Goal: Task Accomplishment & Management: Manage account settings

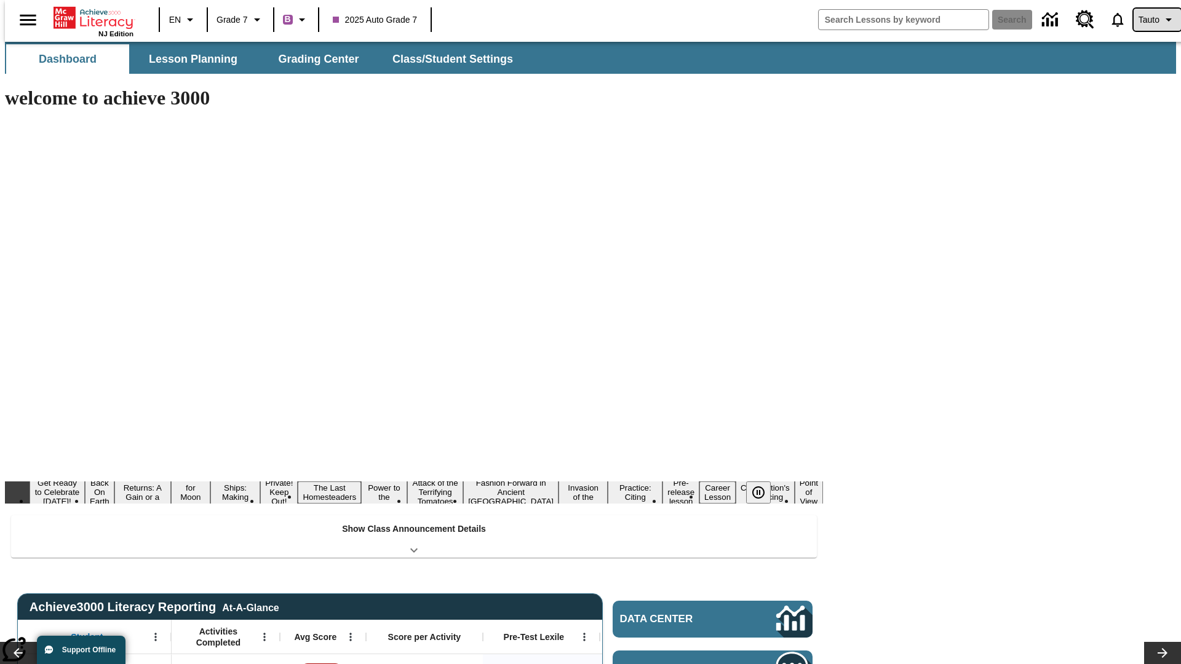
click at [1151, 20] on span "Tauto" at bounding box center [1148, 20] width 21 height 13
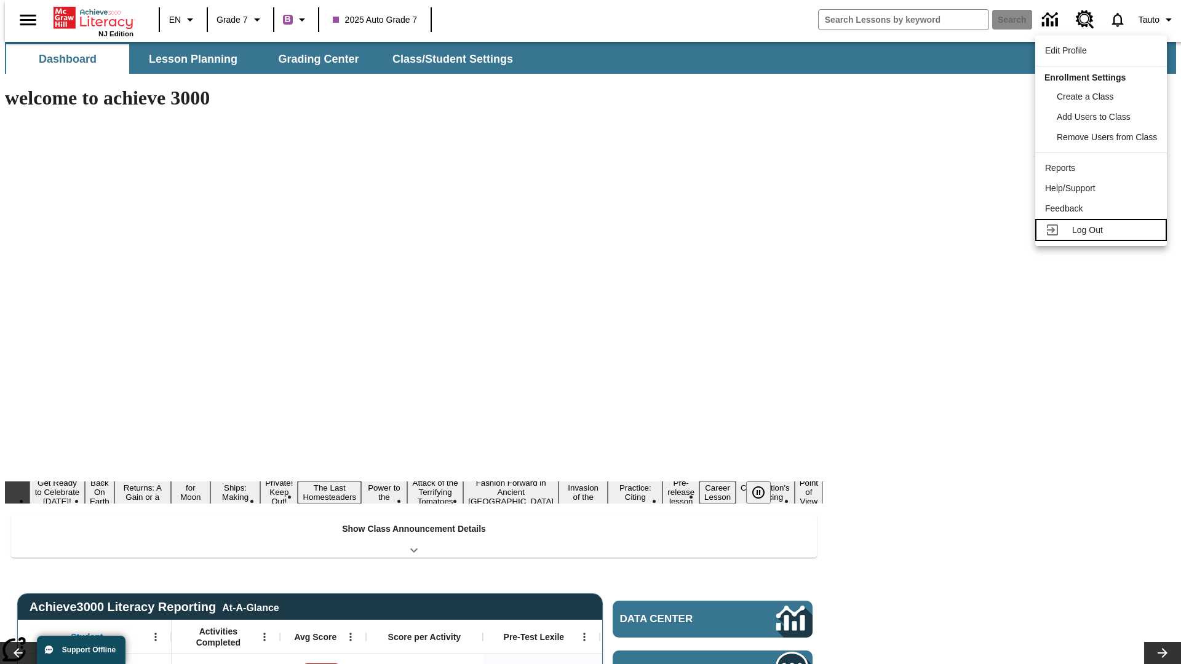
click at [1103, 230] on span "Log Out" at bounding box center [1087, 230] width 31 height 10
